Goal: Information Seeking & Learning: Learn about a topic

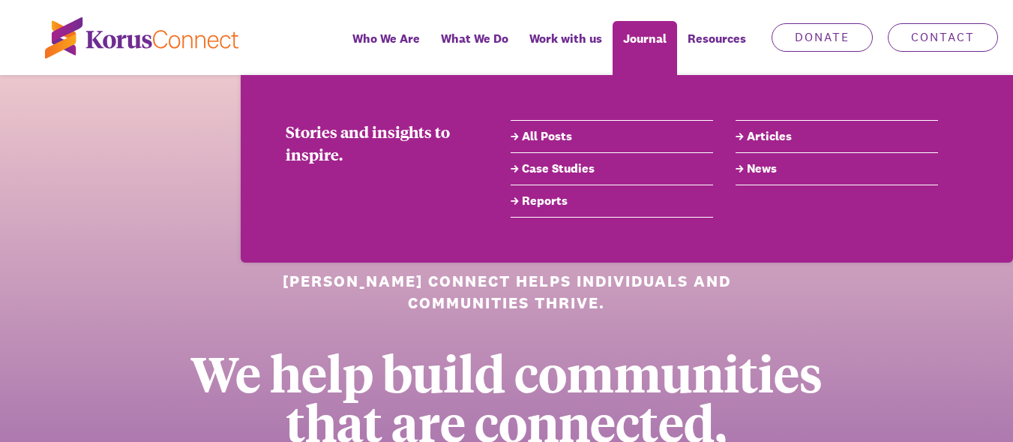
click at [548, 135] on link "All Posts" at bounding box center [612, 137] width 203 height 18
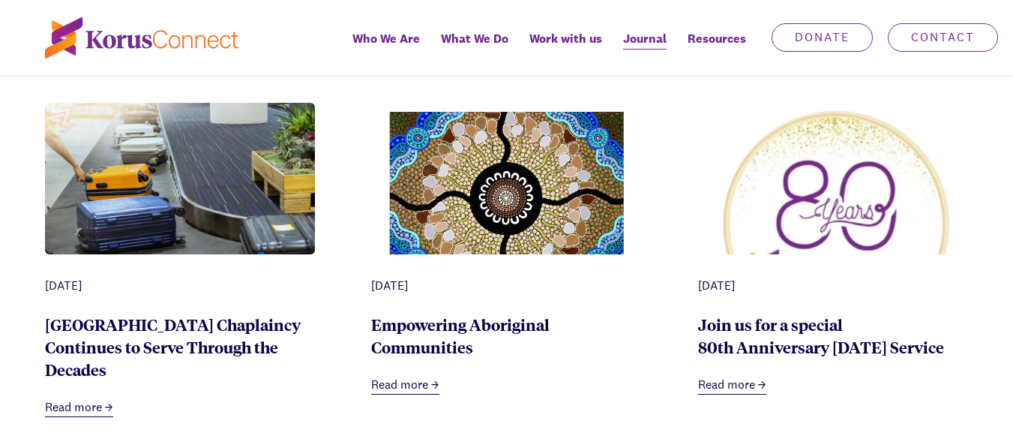
scroll to position [750, 0]
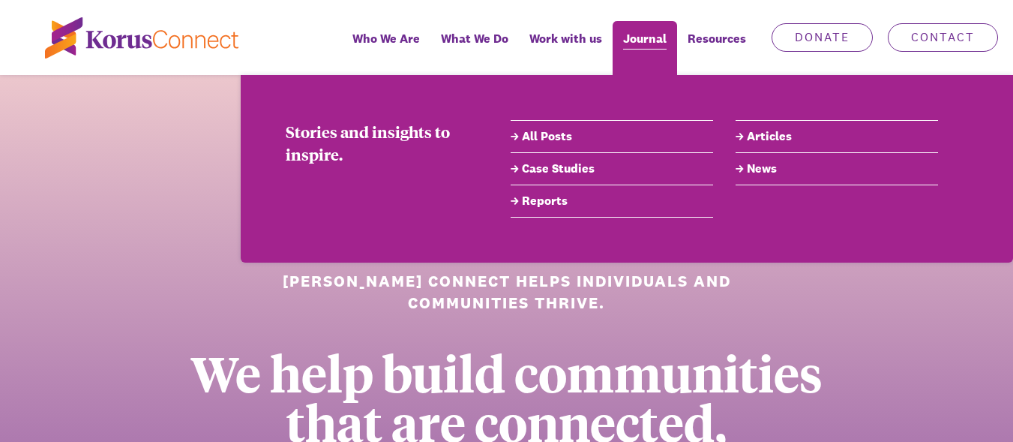
click at [649, 42] on span "Journal" at bounding box center [645, 39] width 44 height 22
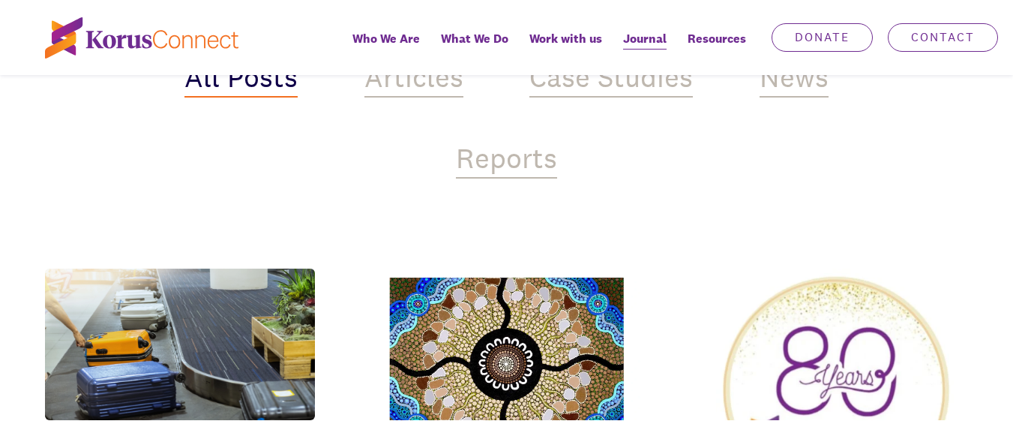
scroll to position [600, 0]
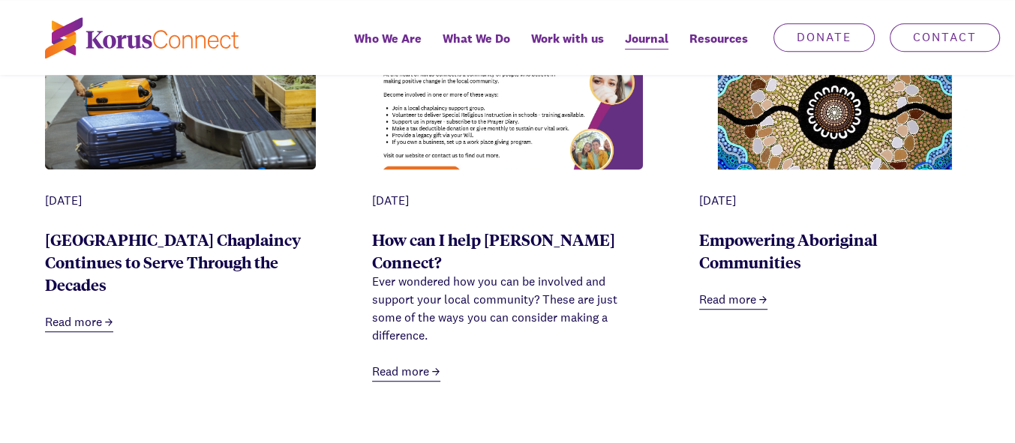
scroll to position [675, 0]
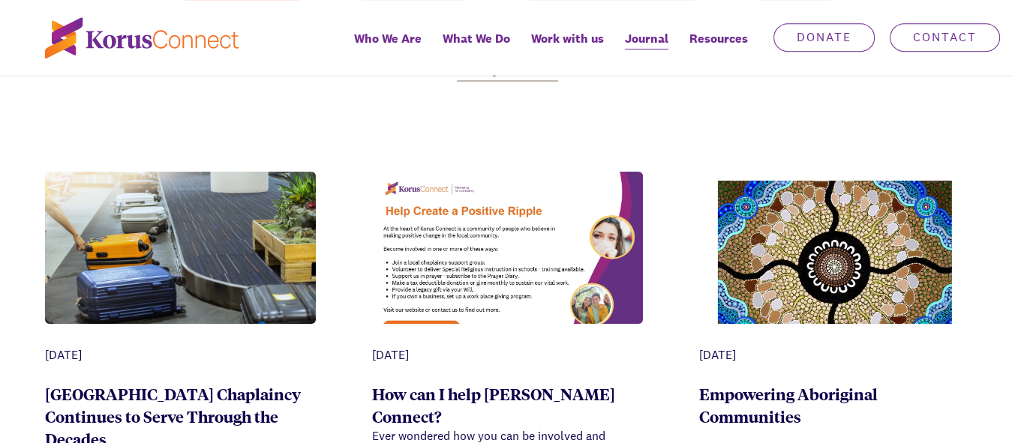
click at [488, 247] on img at bounding box center [507, 266] width 271 height 188
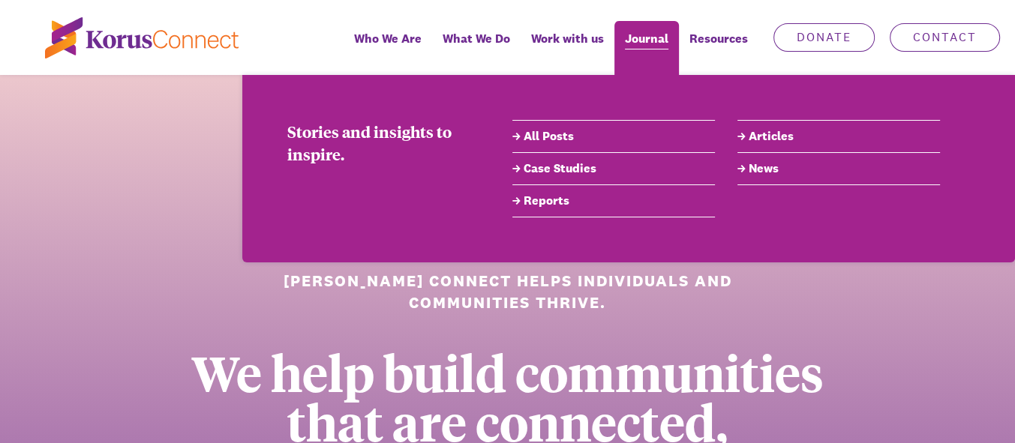
click at [646, 47] on span "Journal" at bounding box center [647, 39] width 44 height 22
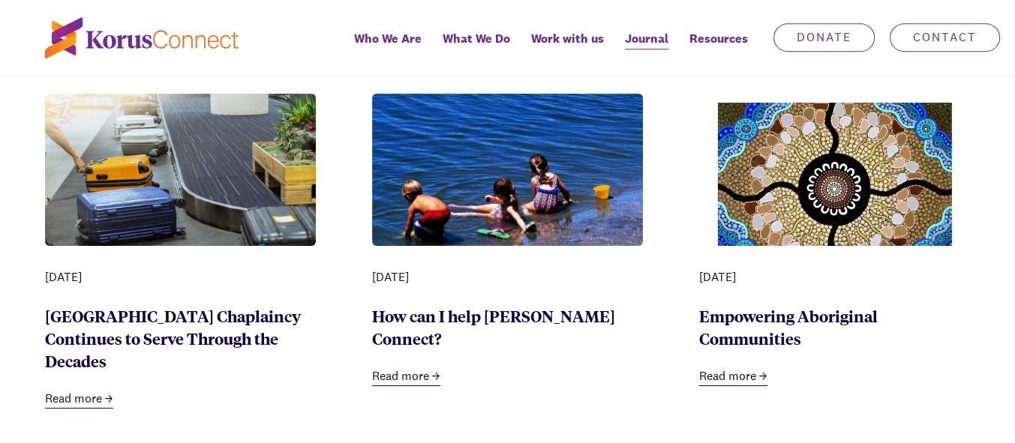
scroll to position [750, 0]
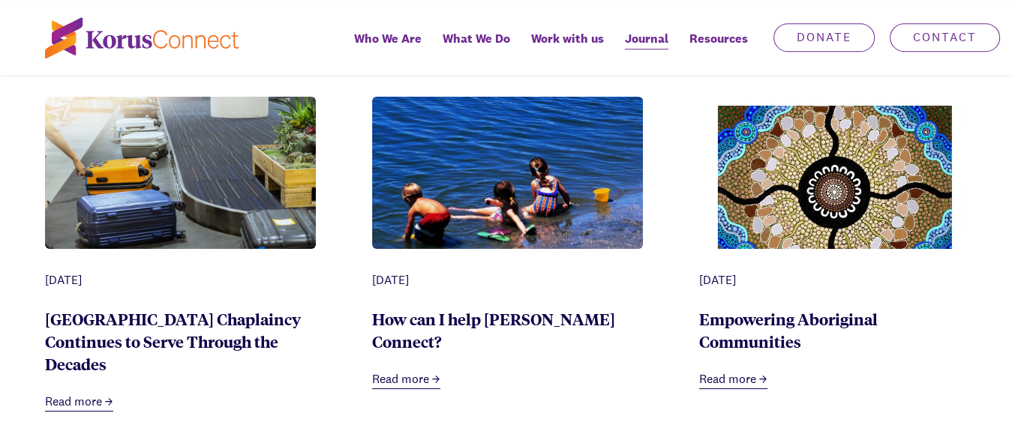
click at [464, 164] on img at bounding box center [507, 188] width 271 height 182
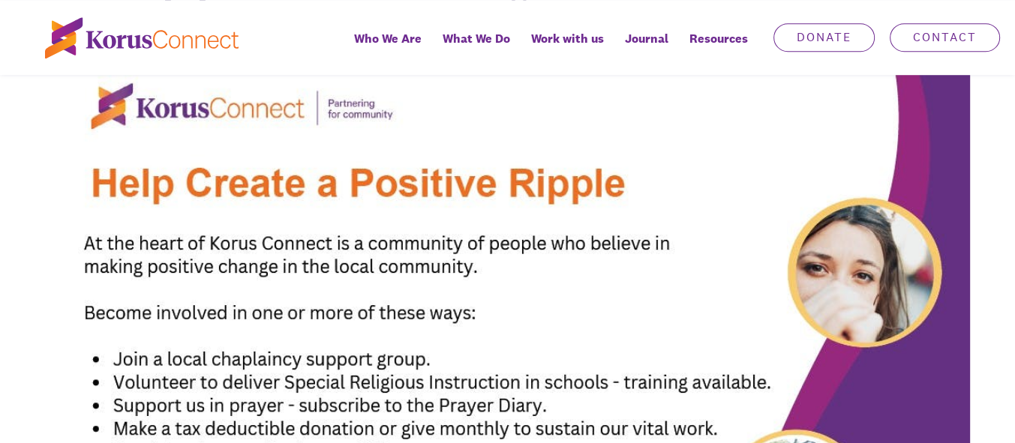
scroll to position [750, 0]
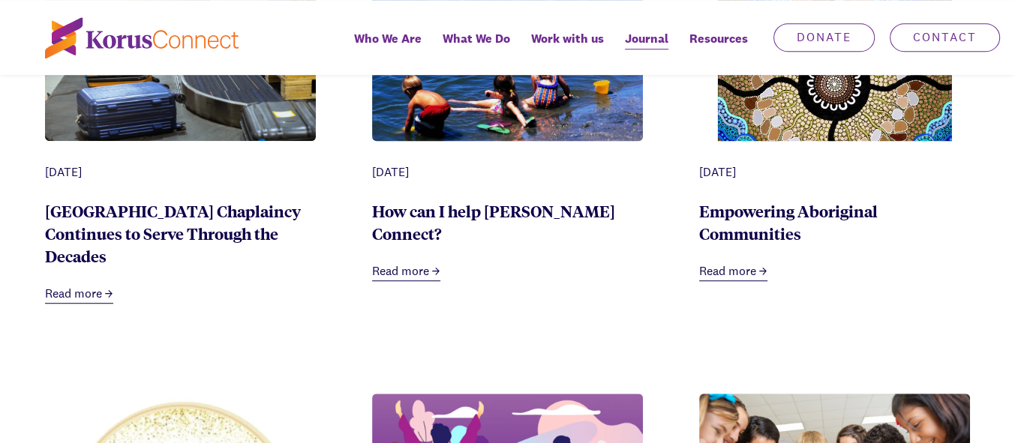
scroll to position [825, 0]
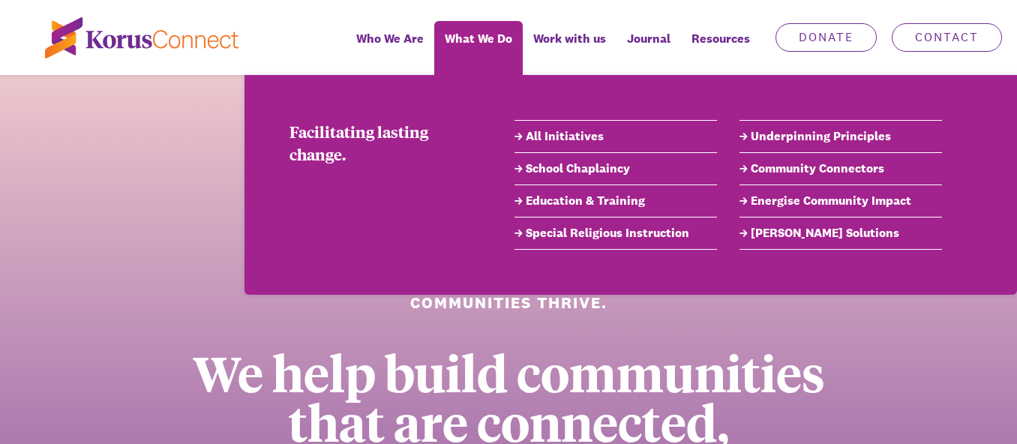
click at [581, 233] on link "Special Religious Instruction" at bounding box center [616, 233] width 203 height 18
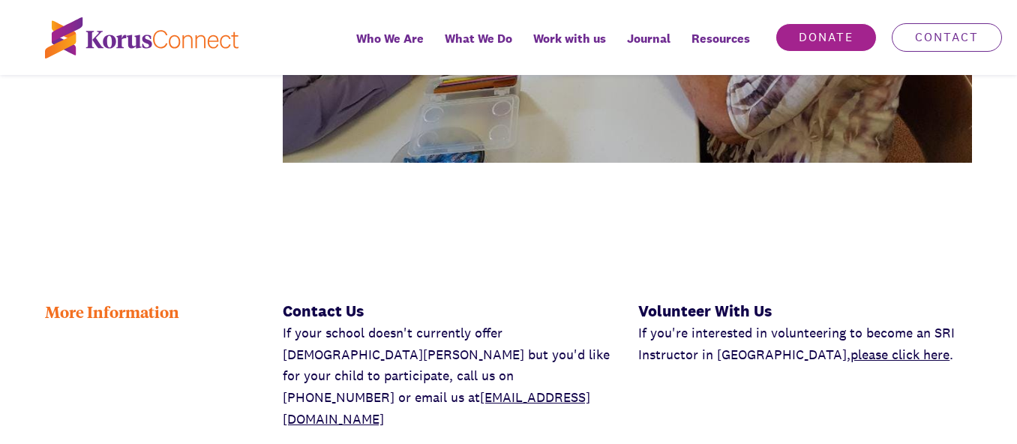
scroll to position [660, 0]
